Goal: Check status: Check status

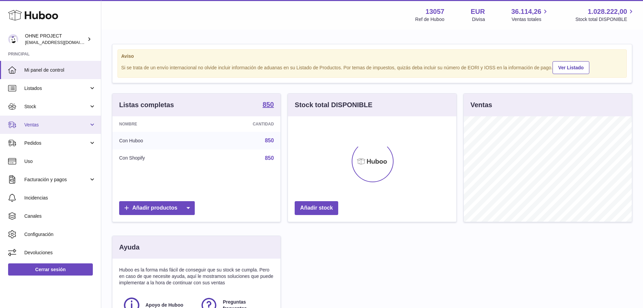
scroll to position [105, 168]
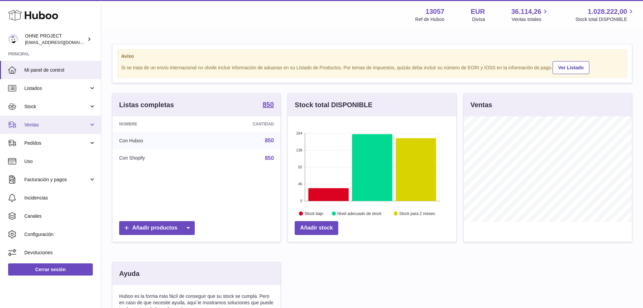
click at [59, 128] on link "Ventas" at bounding box center [50, 124] width 101 height 18
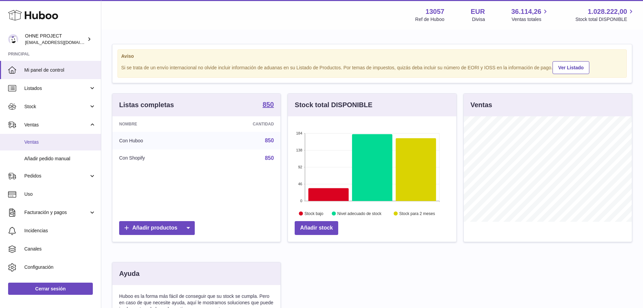
click at [56, 145] on span "Ventas" at bounding box center [60, 142] width 72 height 6
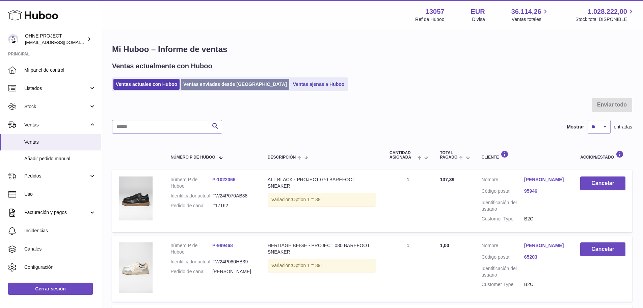
click at [207, 86] on link "Ventas enviadas desde [GEOGRAPHIC_DATA]" at bounding box center [235, 84] width 108 height 11
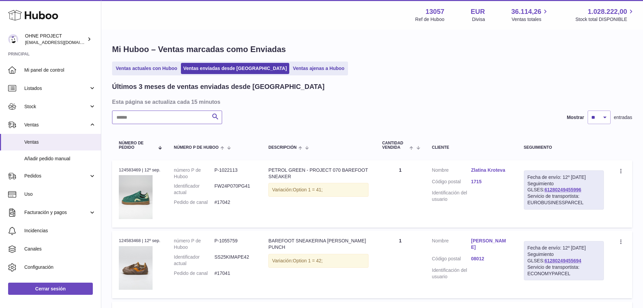
click at [167, 114] on input "text" at bounding box center [167, 117] width 110 height 14
paste input "*****"
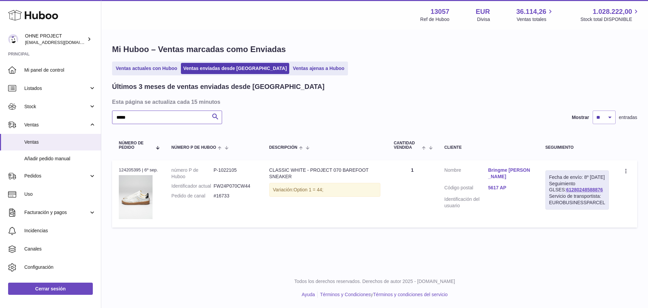
type input "*****"
click at [505, 170] on link "Bringme Emilio Renders" at bounding box center [510, 173] width 44 height 13
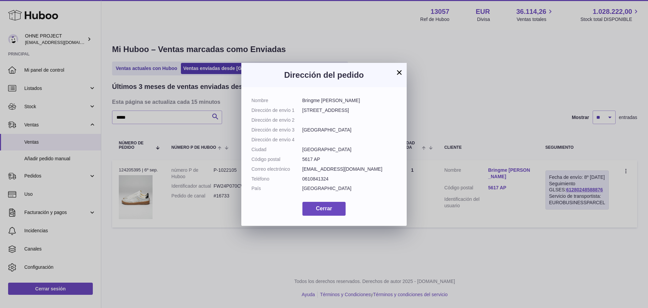
drag, startPoint x: 361, startPoint y: 110, endPoint x: 288, endPoint y: 136, distance: 77.5
click at [300, 112] on dl "Nombre Bringme Emilio Renders Dirección de envío 1 Machinekamerplein 30 Direcci…" at bounding box center [323, 146] width 145 height 98
copy dl "Dirección de envío 1 Machinekamerplein 30"
